Goal: Navigation & Orientation: Find specific page/section

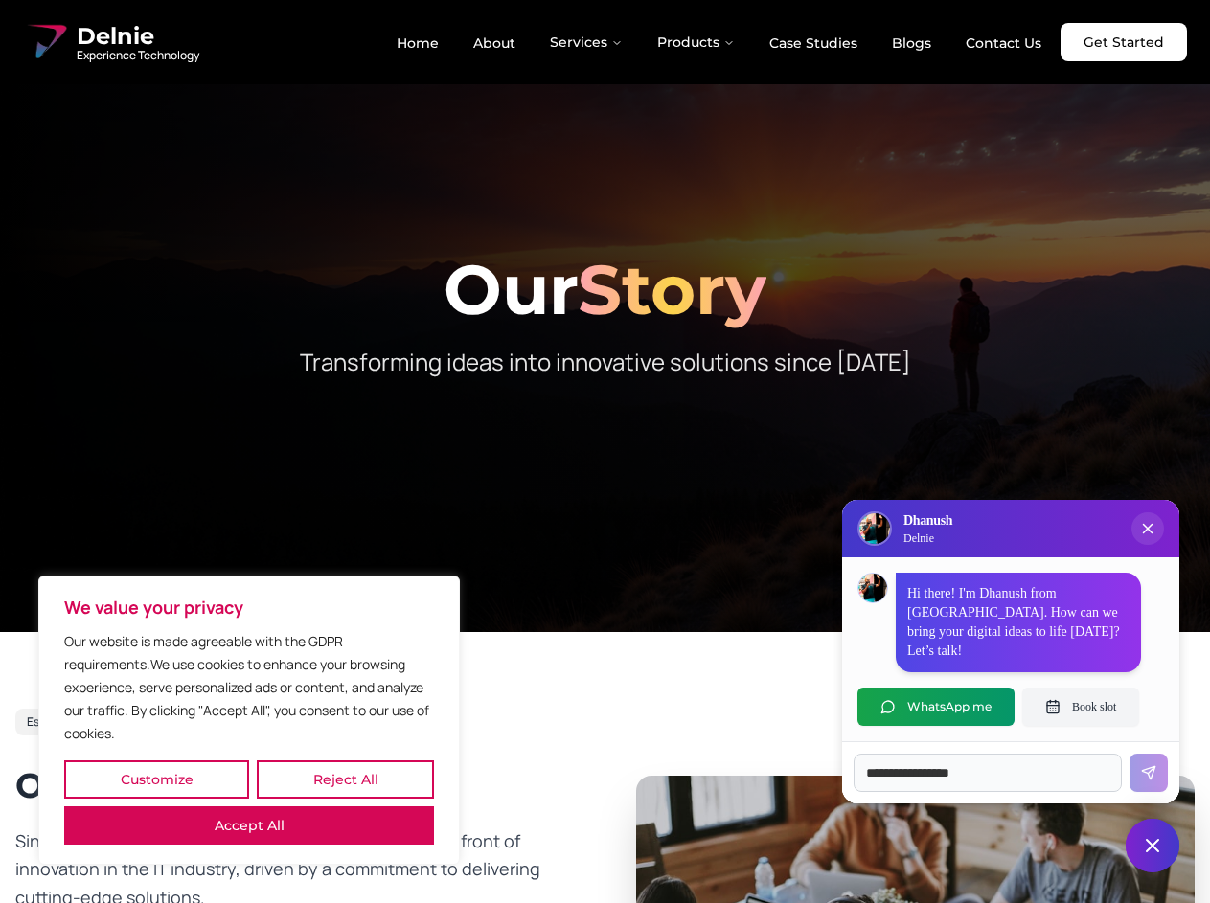
click at [156, 780] on button "Customize" at bounding box center [156, 780] width 185 height 38
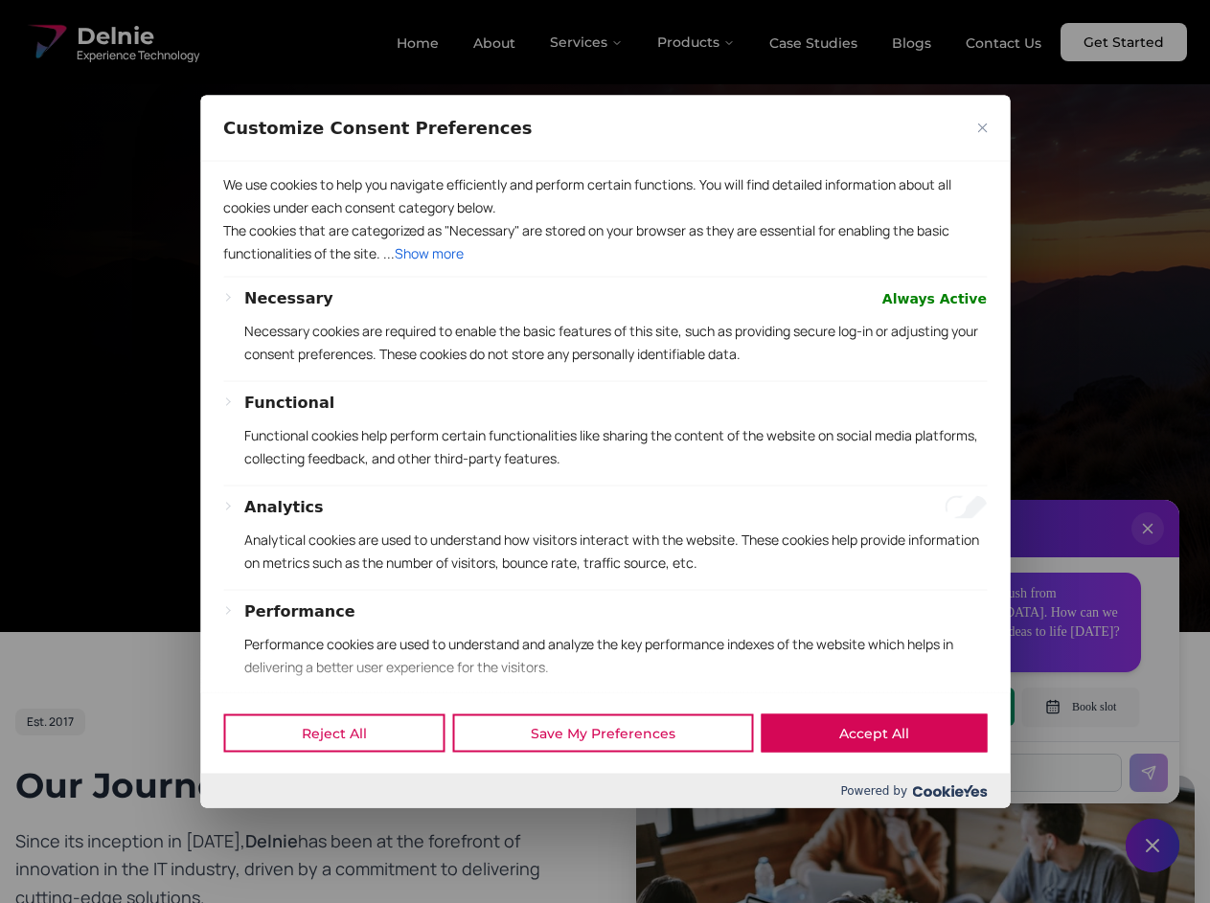
click at [249, 809] on div "Customize Consent Preferences We use cookies to help you navigate efficiently a…" at bounding box center [605, 452] width 810 height 714
click at [605, 451] on p "Functional cookies help perform certain functionalities like sharing the conten…" at bounding box center [615, 446] width 742 height 46
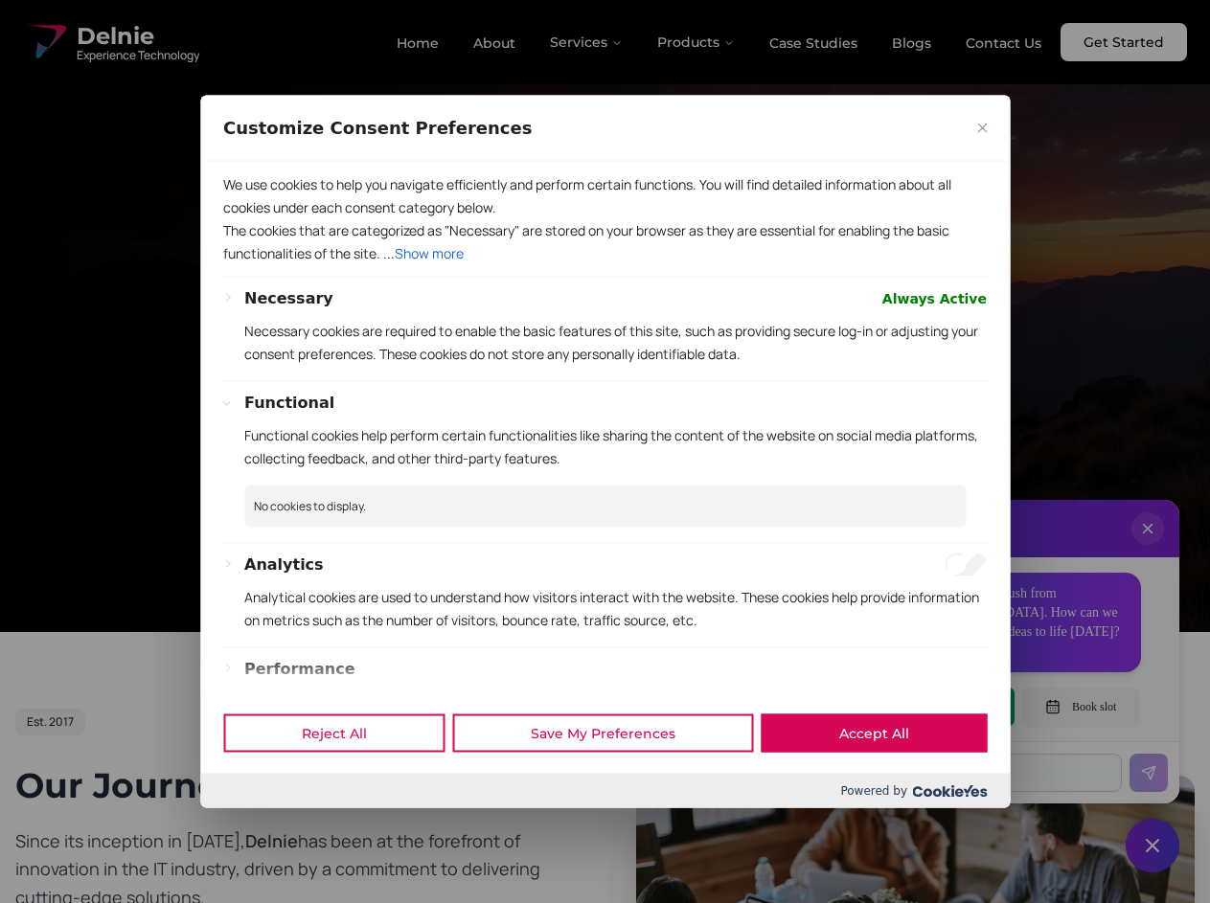
click at [587, 42] on div at bounding box center [605, 451] width 1210 height 903
click at [696, 42] on div at bounding box center [605, 451] width 1210 height 903
click at [1148, 548] on div at bounding box center [605, 451] width 1210 height 903
click at [936, 707] on div "Reject All Save My Preferences Accept All" at bounding box center [605, 733] width 810 height 81
click at [1081, 707] on div at bounding box center [605, 451] width 1210 height 903
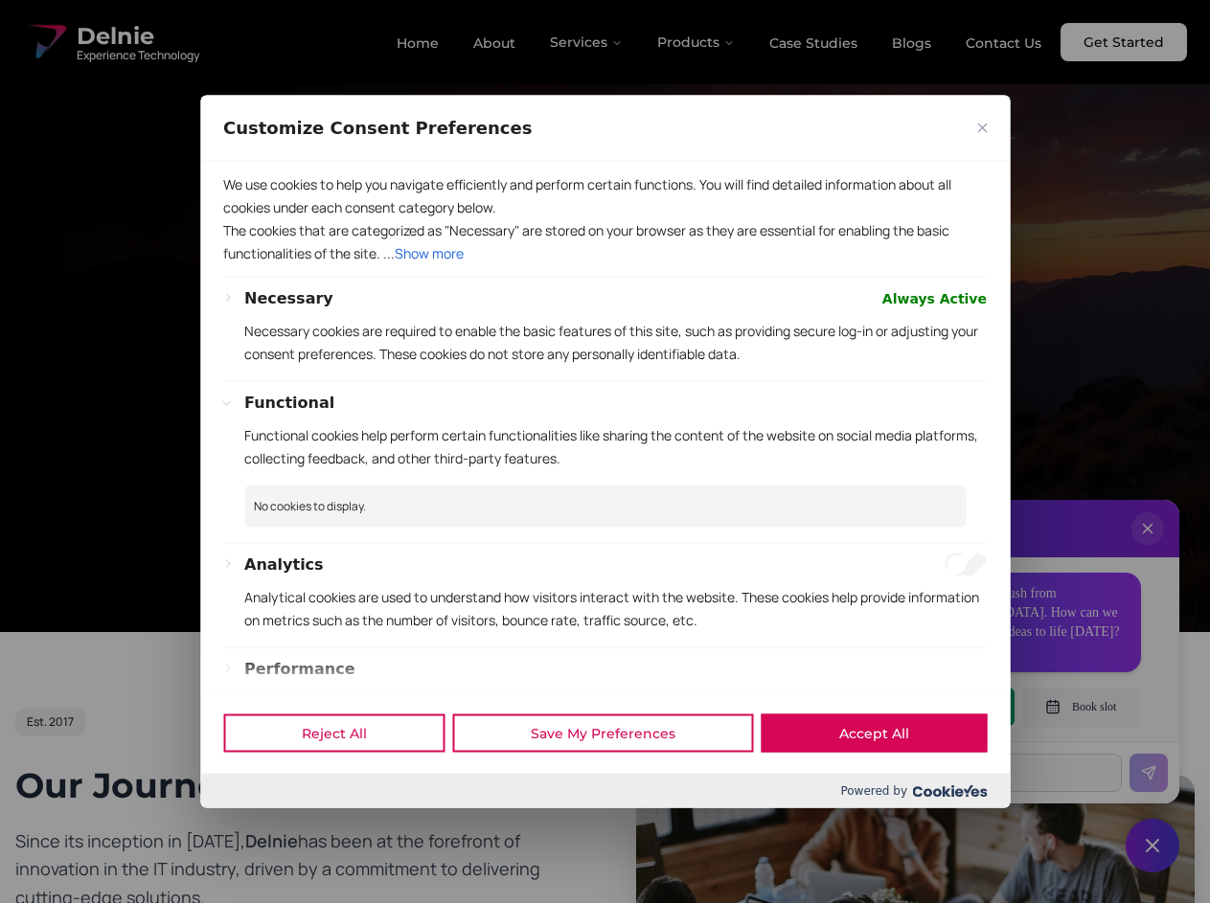
click at [1152, 846] on div at bounding box center [605, 451] width 1210 height 903
